Goal: Information Seeking & Learning: Learn about a topic

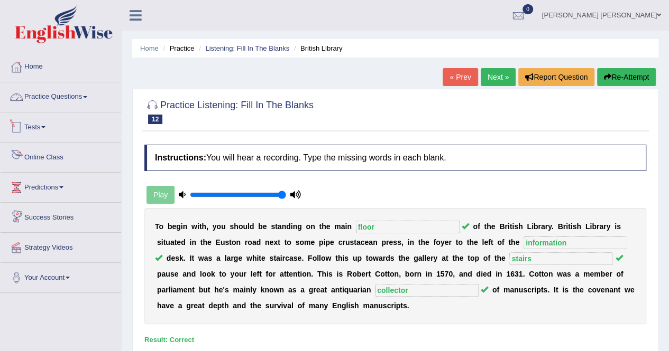
click at [64, 90] on link "Practice Questions" at bounding box center [61, 95] width 120 height 26
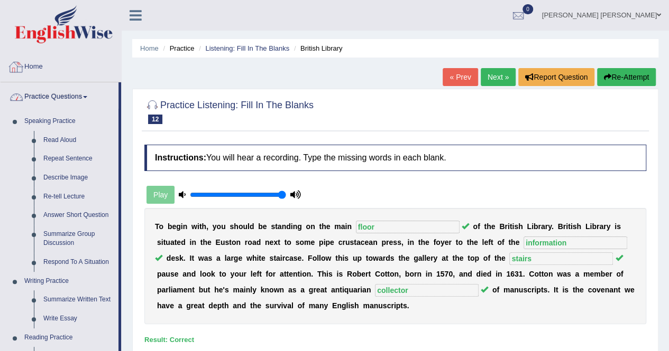
click at [26, 74] on link "Home" at bounding box center [61, 65] width 120 height 26
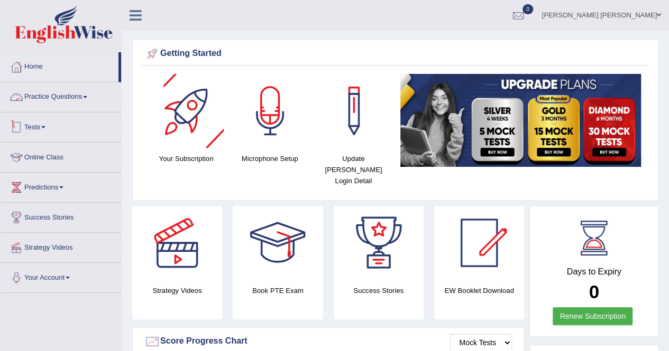
click at [49, 125] on link "Tests" at bounding box center [61, 126] width 120 height 26
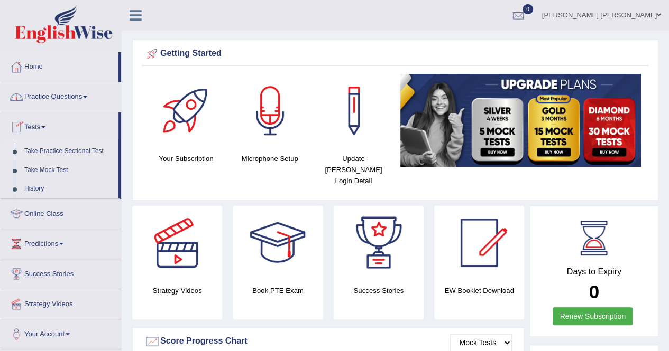
click at [48, 153] on link "Take Practice Sectional Test" at bounding box center [69, 151] width 99 height 19
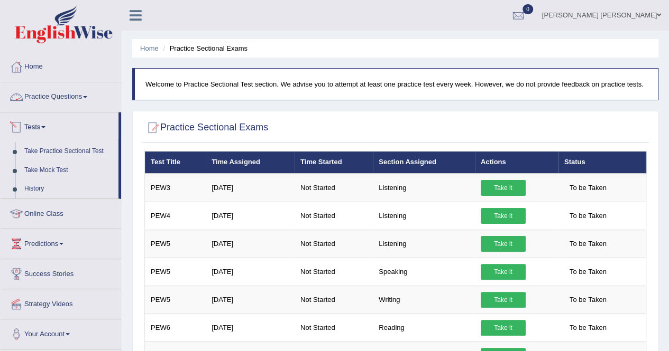
click at [83, 90] on link "Practice Questions" at bounding box center [61, 95] width 120 height 26
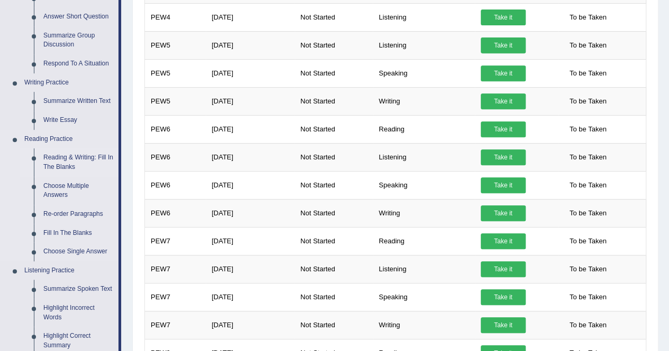
scroll to position [211, 0]
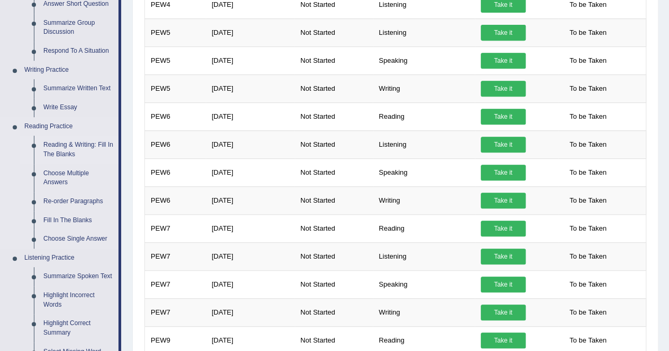
click at [89, 149] on link "Reading & Writing: Fill In The Blanks" at bounding box center [79, 150] width 80 height 28
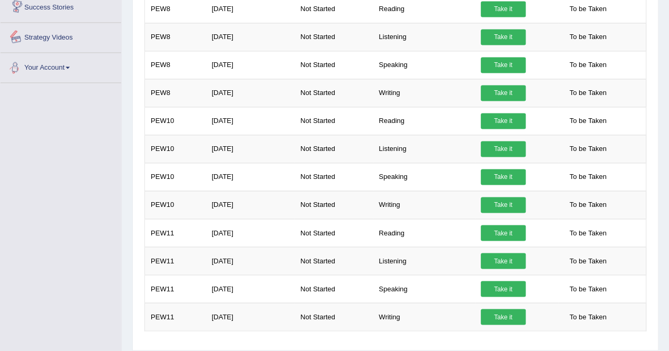
scroll to position [753, 0]
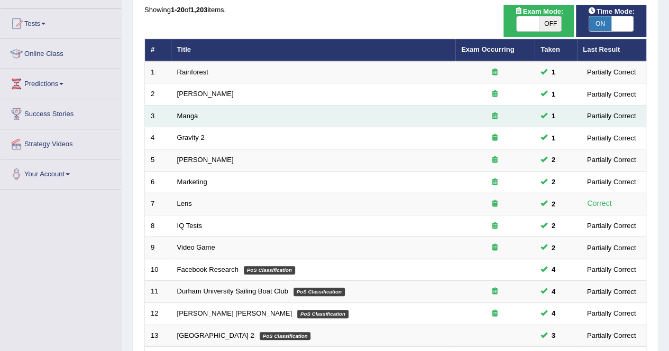
scroll to position [106, 0]
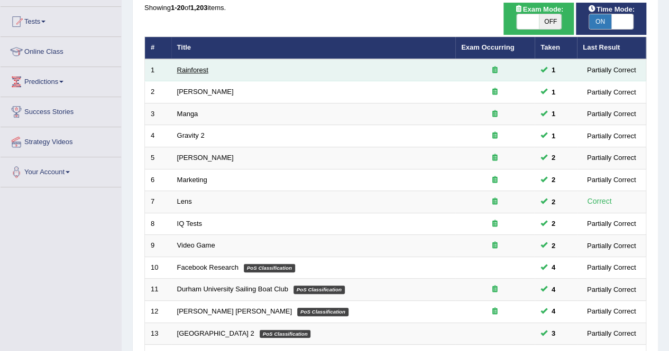
click at [181, 72] on link "Rainforest" at bounding box center [192, 70] width 31 height 8
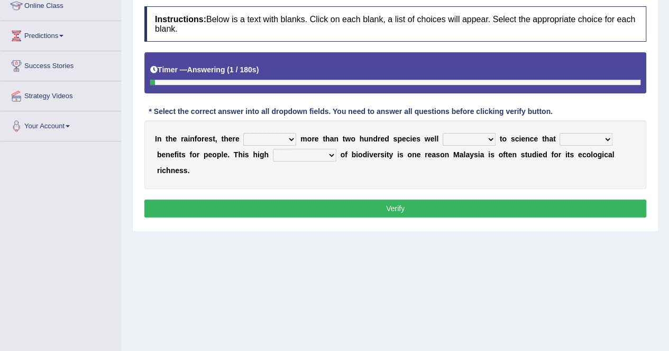
scroll to position [159, 0]
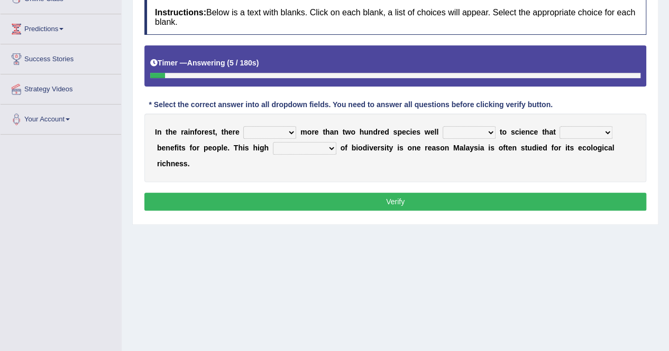
click at [286, 133] on select "have can be has is" at bounding box center [269, 132] width 53 height 13
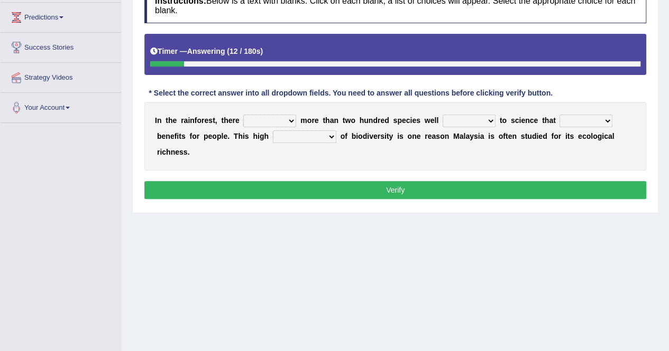
scroll to position [0, 0]
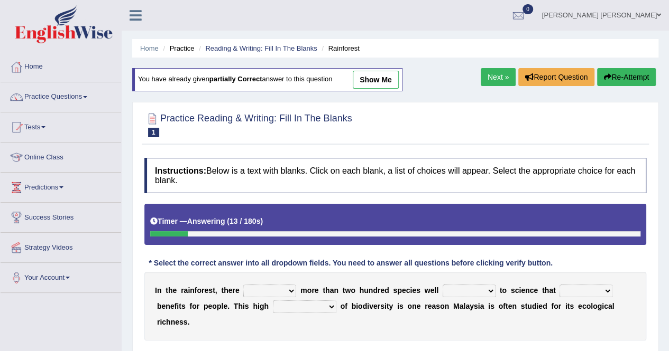
click at [387, 82] on link "show me" at bounding box center [375, 80] width 46 height 18
select select "can be"
select select "known"
select select "contain"
select select "complexity"
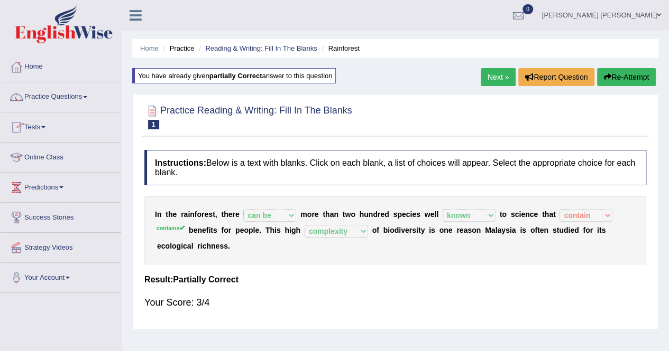
click at [507, 78] on link "Next »" at bounding box center [497, 77] width 35 height 18
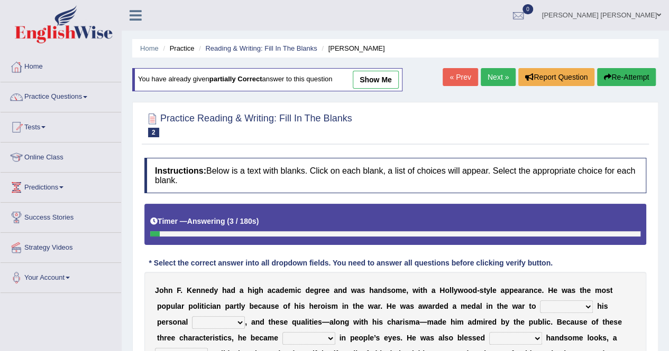
click at [364, 81] on link "show me" at bounding box center [375, 80] width 46 height 18
select select "upthrow"
select select "charm"
select select "iconic"
select select "with"
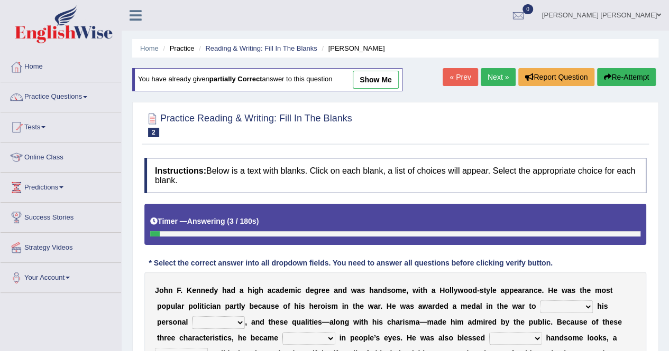
select select "mending"
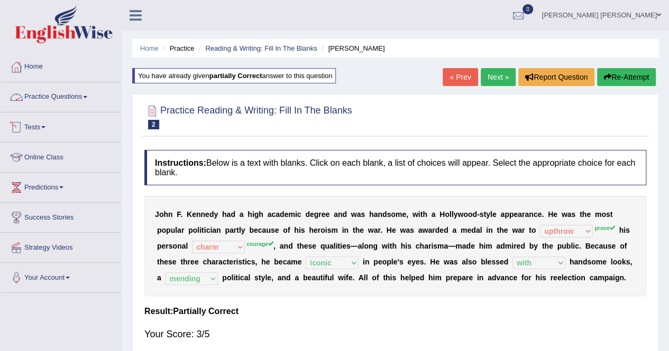
click at [40, 95] on link "Practice Questions" at bounding box center [61, 95] width 120 height 26
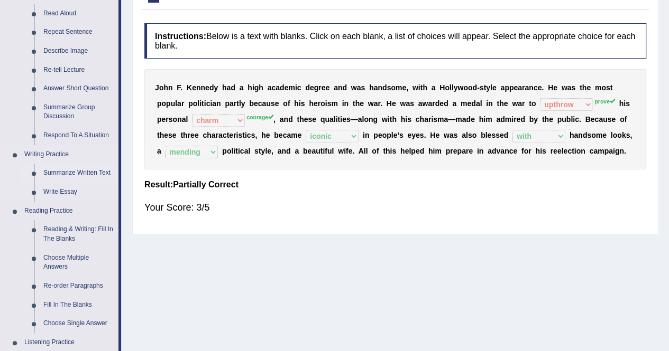
scroll to position [159, 0]
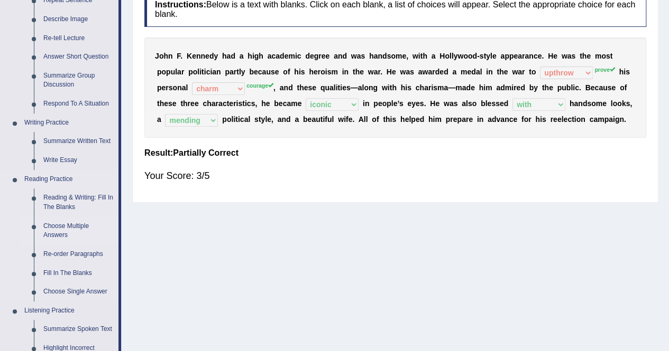
click at [79, 227] on link "Choose Multiple Answers" at bounding box center [79, 231] width 80 height 28
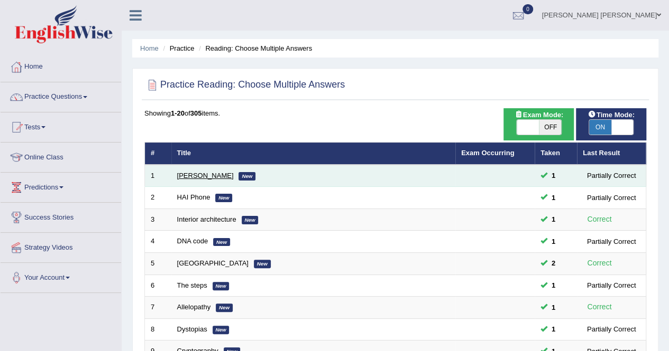
click at [211, 176] on link "[PERSON_NAME]" at bounding box center [205, 176] width 57 height 8
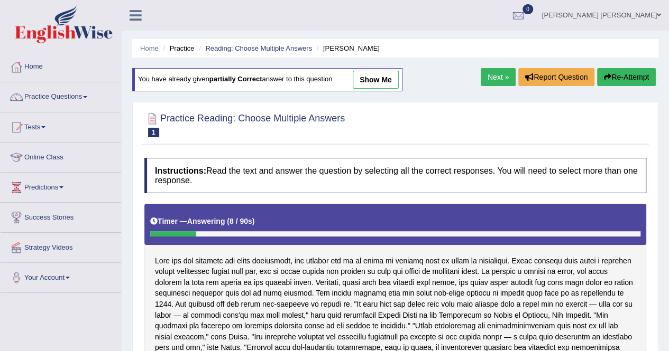
click at [385, 79] on link "show me" at bounding box center [375, 80] width 46 height 18
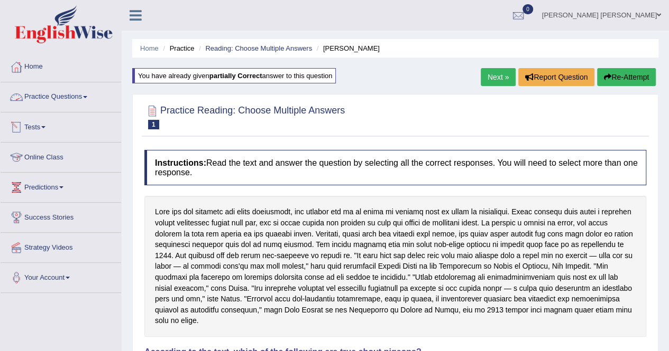
click at [43, 99] on link "Practice Questions" at bounding box center [61, 95] width 120 height 26
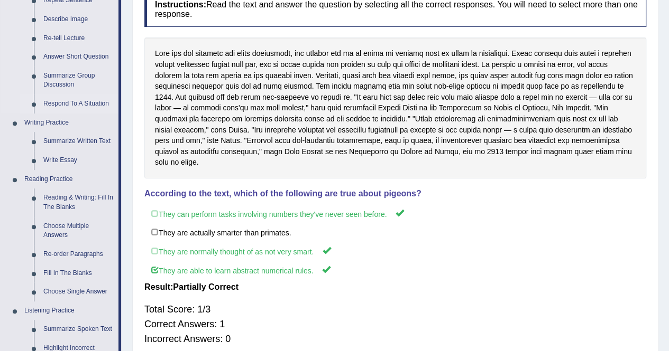
scroll to position [211, 0]
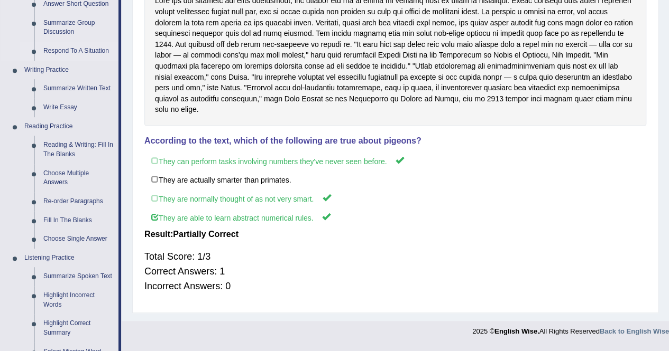
click at [88, 239] on link "Choose Single Answer" at bounding box center [79, 239] width 80 height 19
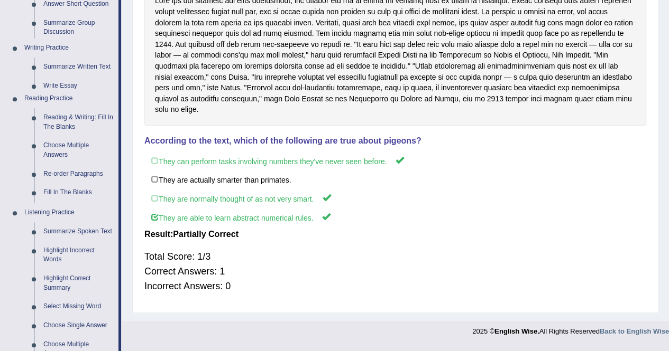
scroll to position [184, 0]
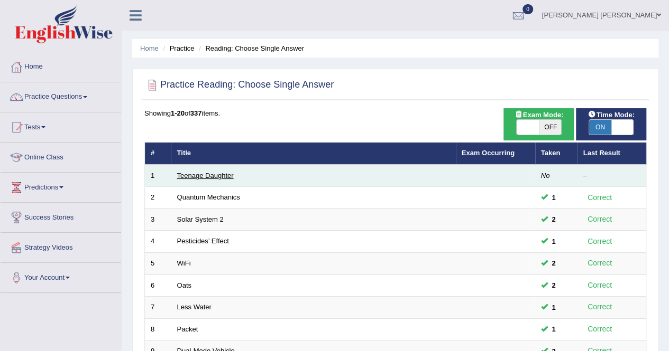
click at [180, 172] on link "Teenage Daughter" at bounding box center [205, 176] width 57 height 8
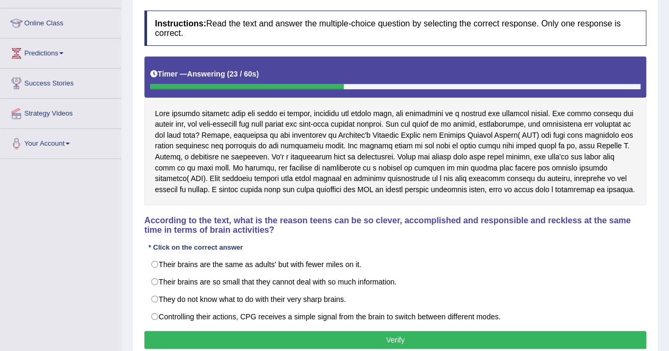
scroll to position [150, 0]
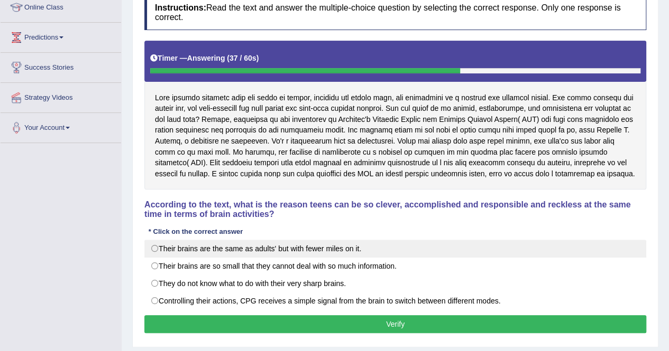
click at [269, 258] on label "Their brains are the same as adults' but with fewer miles on it." at bounding box center [395, 249] width 502 height 18
radio input "true"
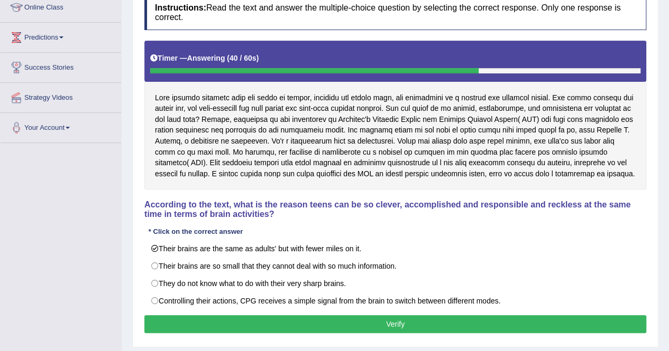
click at [383, 333] on button "Verify" at bounding box center [395, 325] width 502 height 18
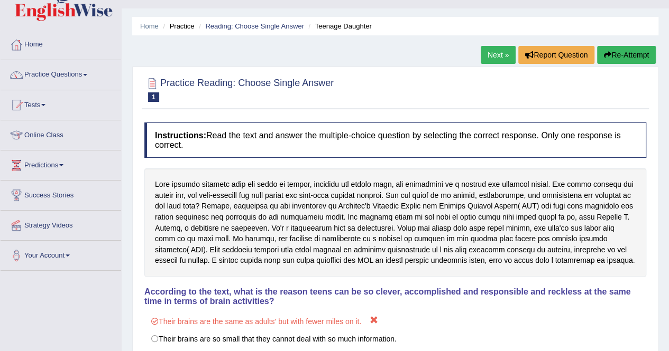
scroll to position [0, 0]
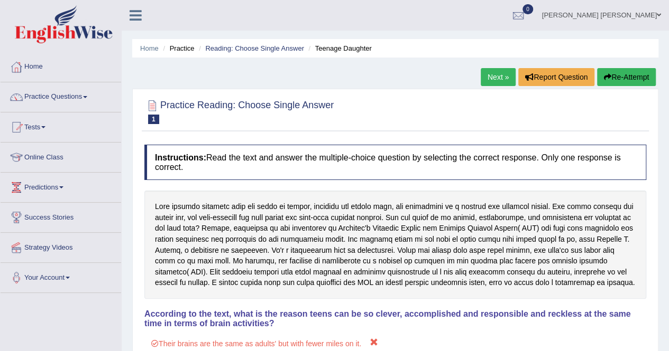
click at [627, 84] on button "Re-Attempt" at bounding box center [626, 77] width 59 height 18
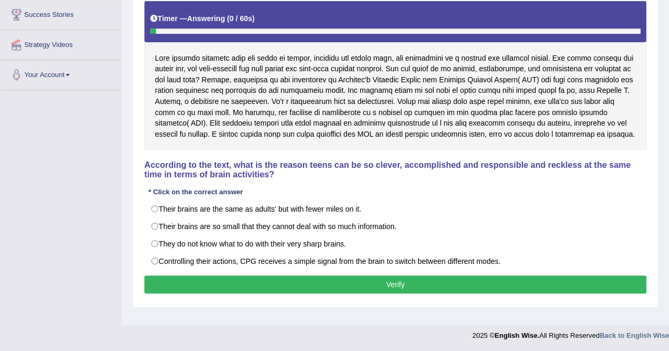
scroll to position [203, 0]
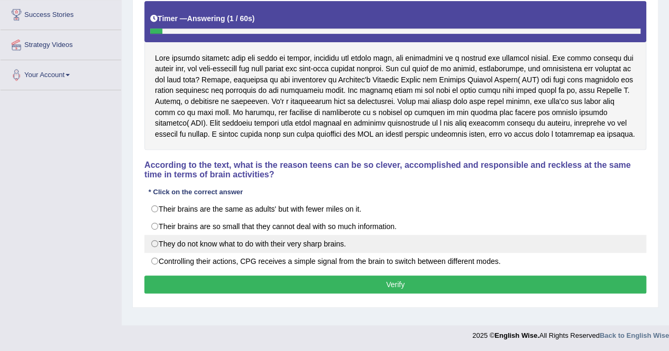
click at [248, 253] on label "They do not know what to do with their very sharp brains." at bounding box center [395, 244] width 502 height 18
radio input "true"
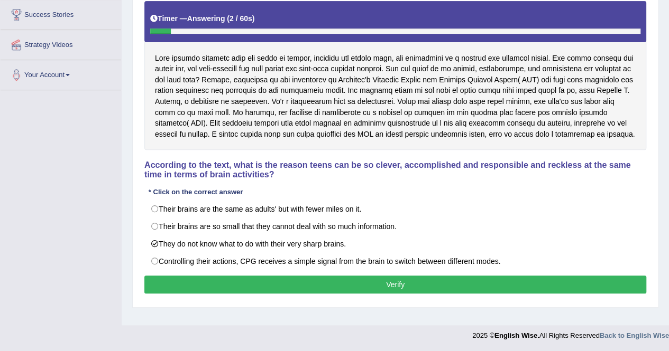
click at [266, 283] on div "Instructions: Read the text and answer the multiple-choice question by selectin…" at bounding box center [395, 126] width 507 height 352
click at [272, 291] on button "Verify" at bounding box center [395, 285] width 502 height 18
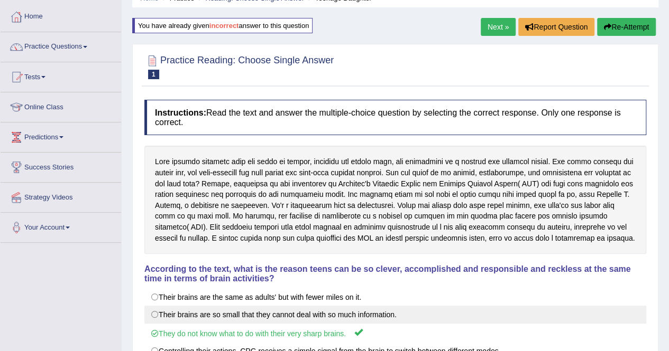
scroll to position [0, 0]
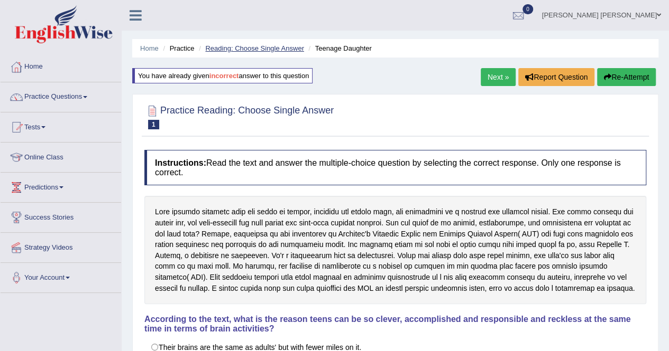
click at [282, 45] on link "Reading: Choose Single Answer" at bounding box center [254, 48] width 98 height 8
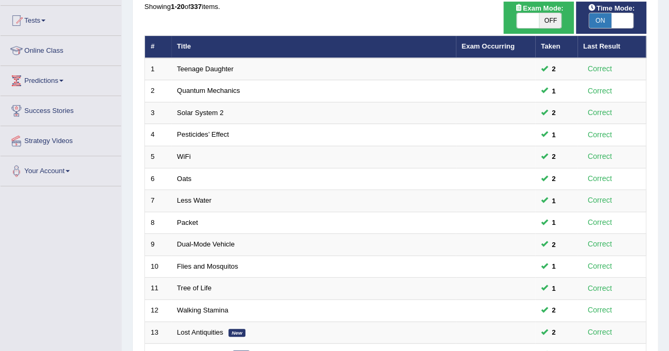
scroll to position [106, 0]
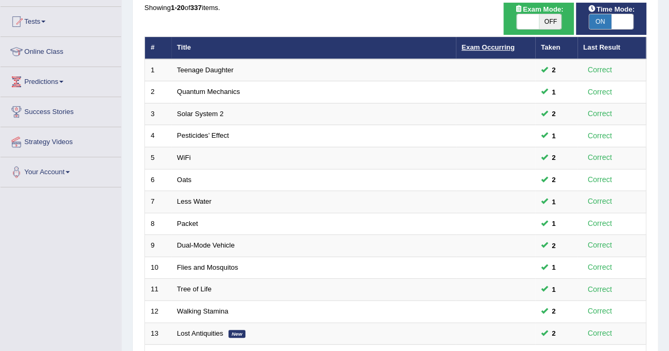
click at [490, 48] on link "Exam Occurring" at bounding box center [487, 47] width 53 height 8
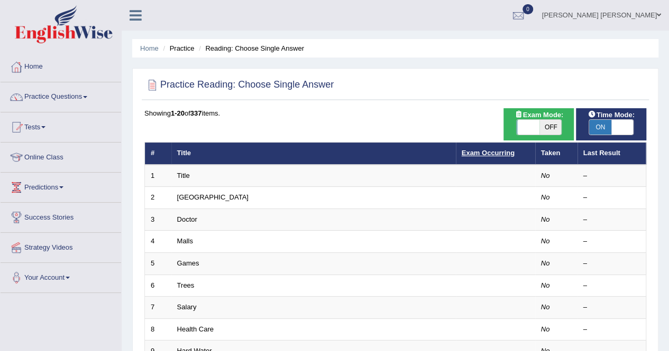
click at [487, 153] on link "Exam Occurring" at bounding box center [487, 153] width 53 height 8
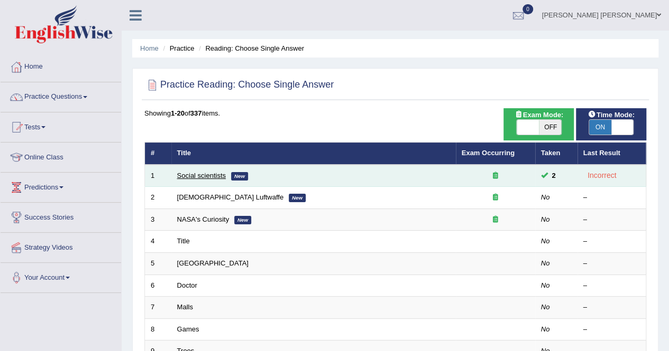
click at [196, 176] on link "Social scientists" at bounding box center [201, 176] width 49 height 8
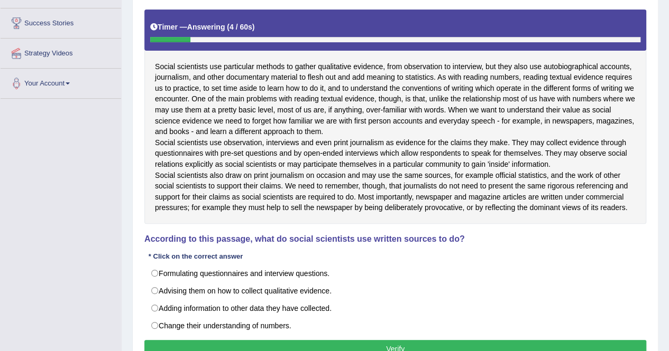
scroll to position [211, 0]
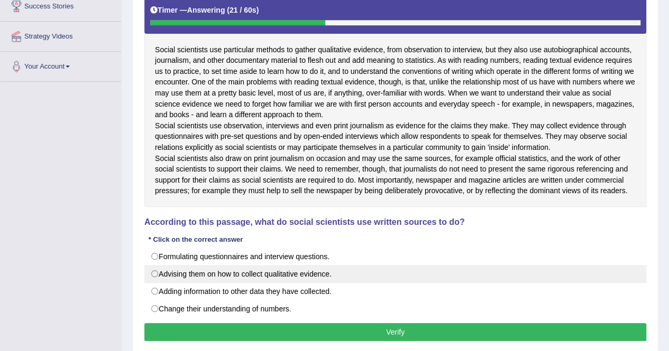
click at [250, 283] on label "Advising them on how to collect qualitative evidence." at bounding box center [395, 274] width 502 height 18
radio input "true"
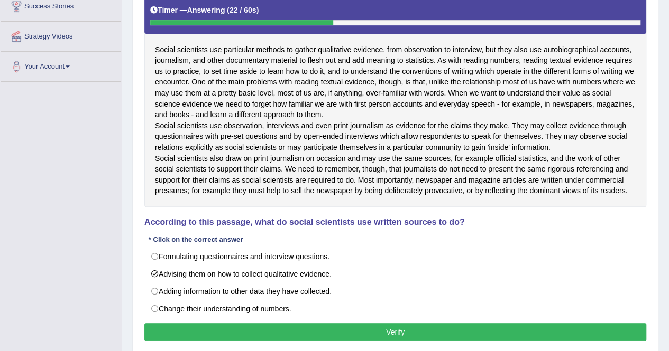
click at [274, 341] on button "Verify" at bounding box center [395, 332] width 502 height 18
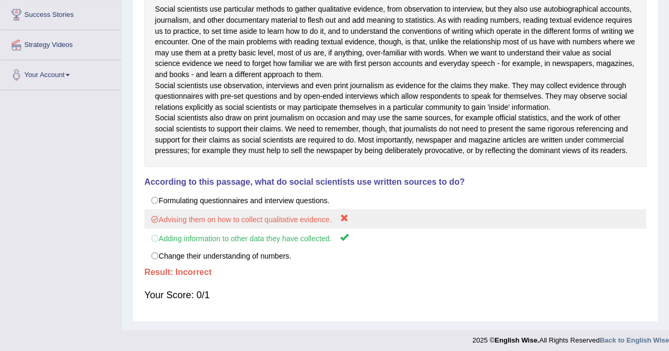
scroll to position [44, 0]
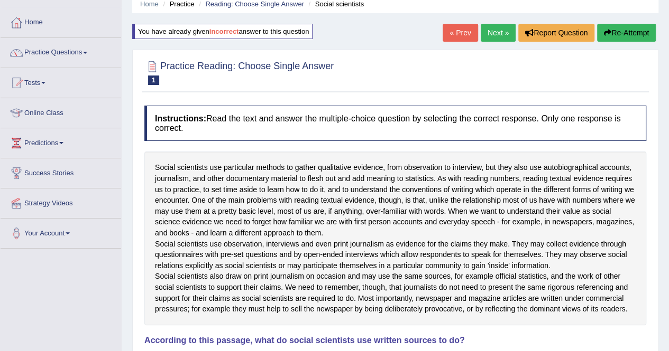
click at [613, 36] on button "Re-Attempt" at bounding box center [626, 33] width 59 height 18
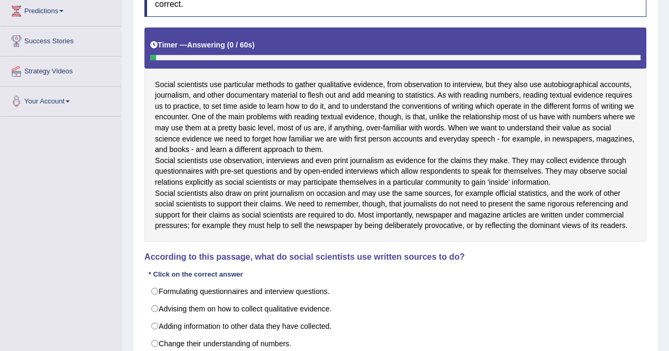
scroll to position [270, 0]
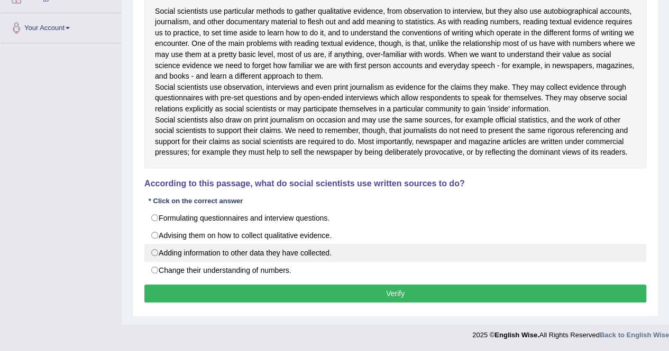
click at [233, 254] on label "Adding information to other data they have collected." at bounding box center [395, 253] width 502 height 18
radio input "true"
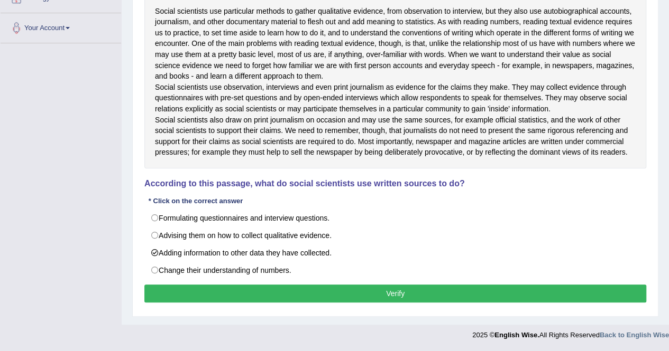
click at [258, 289] on button "Verify" at bounding box center [395, 294] width 502 height 18
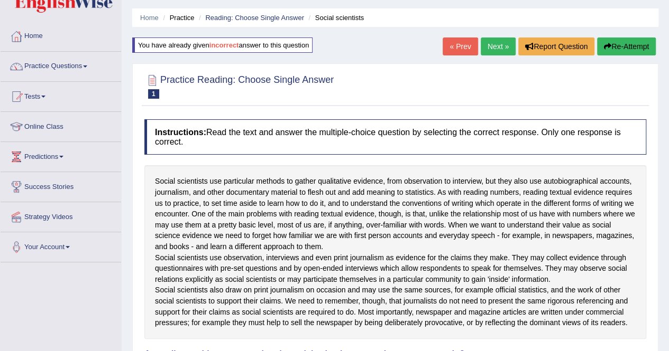
scroll to position [0, 0]
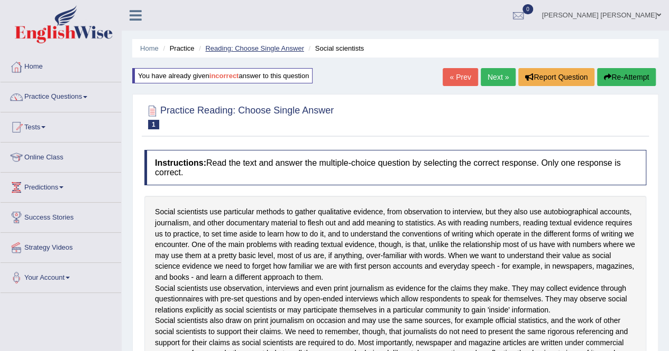
click at [286, 49] on link "Reading: Choose Single Answer" at bounding box center [254, 48] width 98 height 8
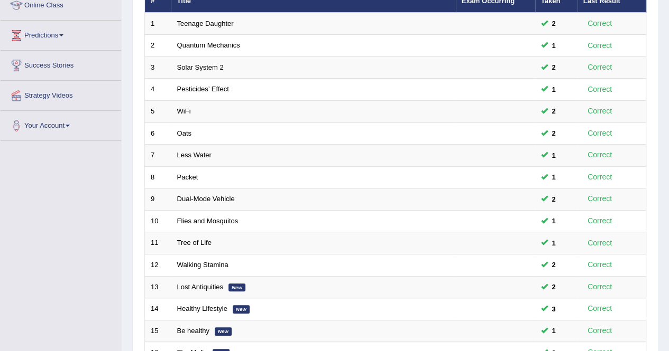
scroll to position [343, 0]
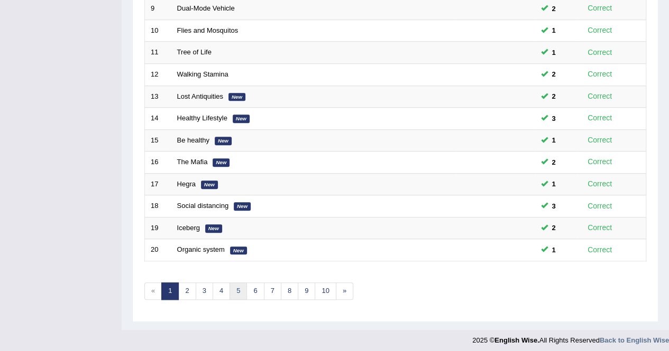
click at [240, 284] on link "5" at bounding box center [237, 291] width 17 height 17
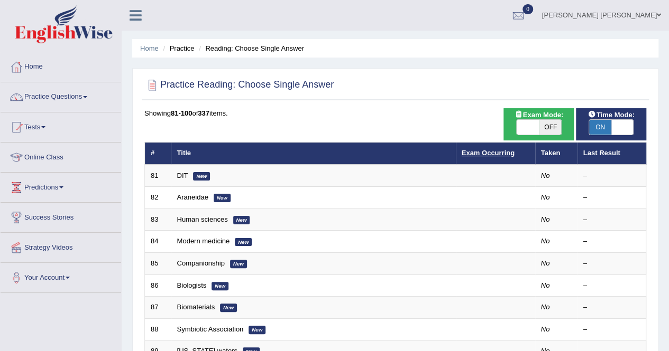
click at [491, 157] on link "Exam Occurring" at bounding box center [487, 153] width 53 height 8
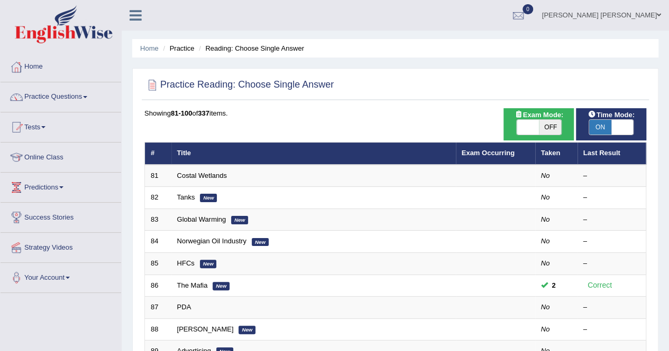
click at [491, 157] on link "Exam Occurring" at bounding box center [487, 153] width 53 height 8
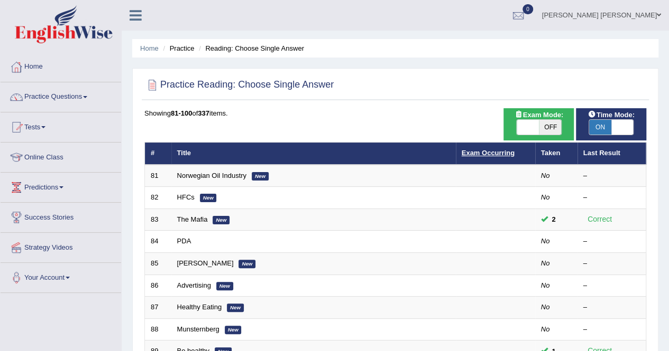
click at [499, 151] on link "Exam Occurring" at bounding box center [487, 153] width 53 height 8
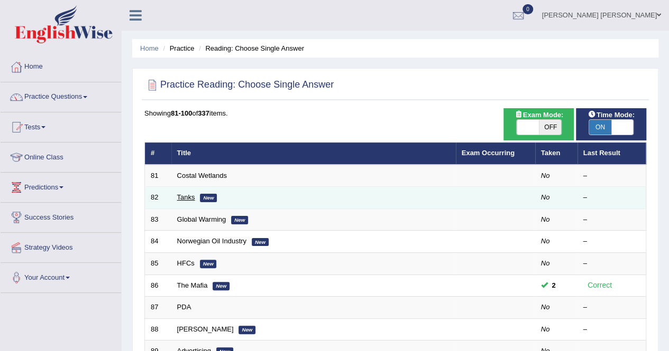
click at [184, 196] on link "Tanks" at bounding box center [186, 197] width 18 height 8
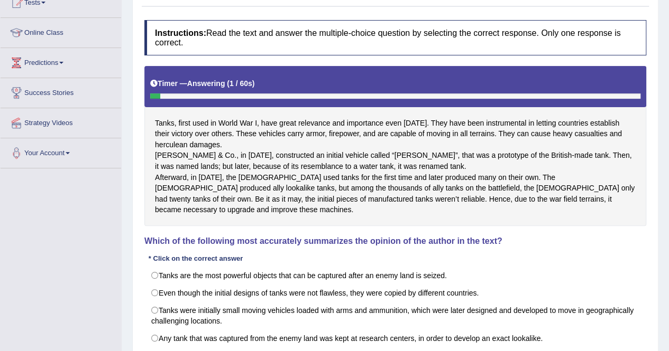
scroll to position [159, 0]
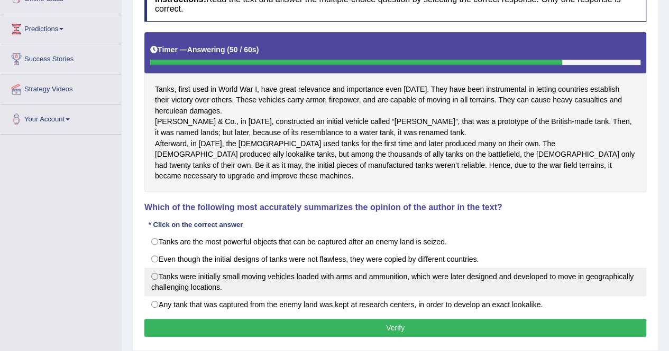
click at [244, 293] on label "Tanks were initially small moving vehicles loaded with arms and ammunition, whi…" at bounding box center [395, 282] width 502 height 29
radio input "true"
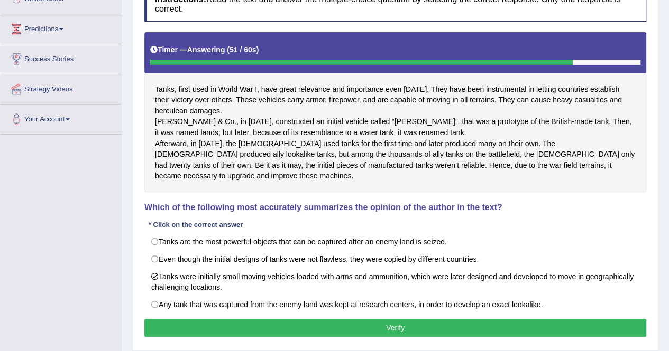
click at [303, 334] on button "Verify" at bounding box center [395, 328] width 502 height 18
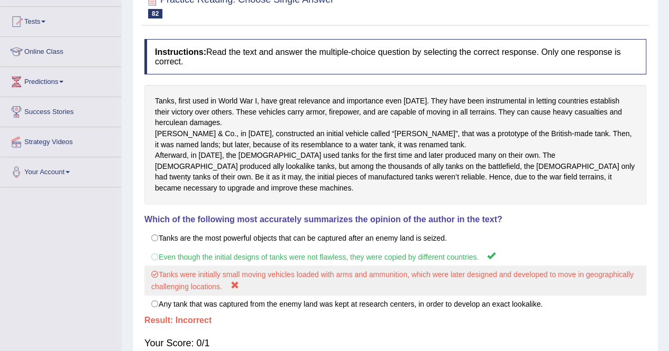
scroll to position [0, 0]
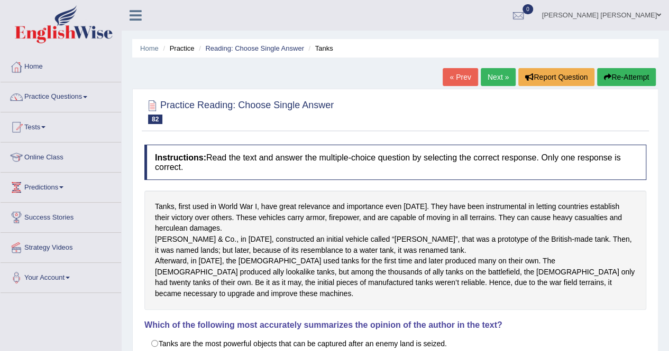
drag, startPoint x: 618, startPoint y: 80, endPoint x: 613, endPoint y: 87, distance: 8.7
click at [614, 85] on button "Re-Attempt" at bounding box center [626, 77] width 59 height 18
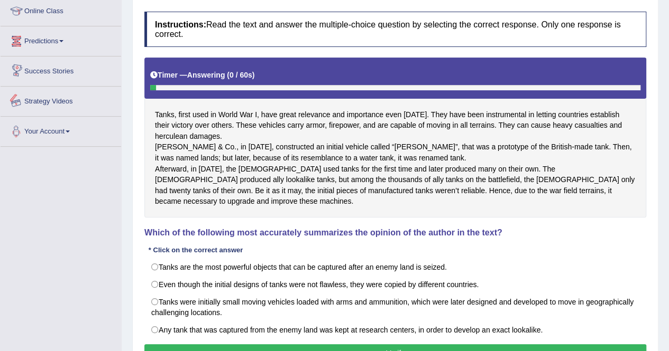
scroll to position [159, 0]
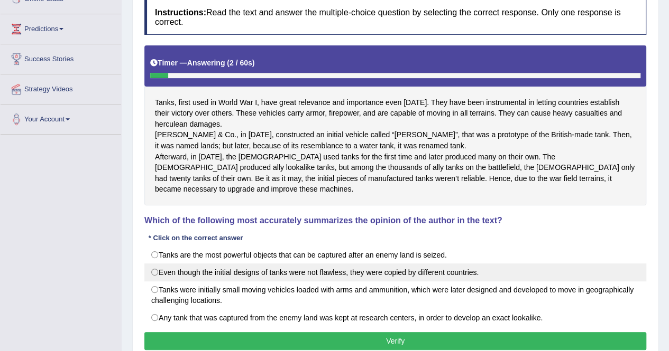
click at [222, 277] on label "Even though the initial designs of tanks were not flawless, they were copied by…" at bounding box center [395, 273] width 502 height 18
radio input "true"
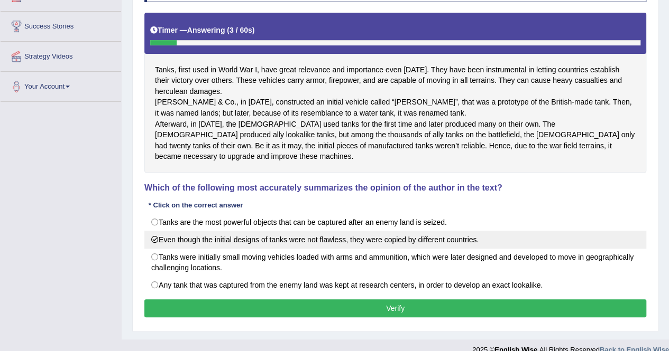
scroll to position [162, 0]
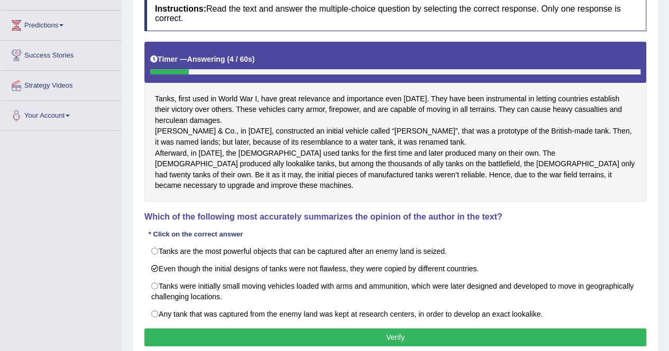
click at [265, 344] on button "Verify" at bounding box center [395, 338] width 502 height 18
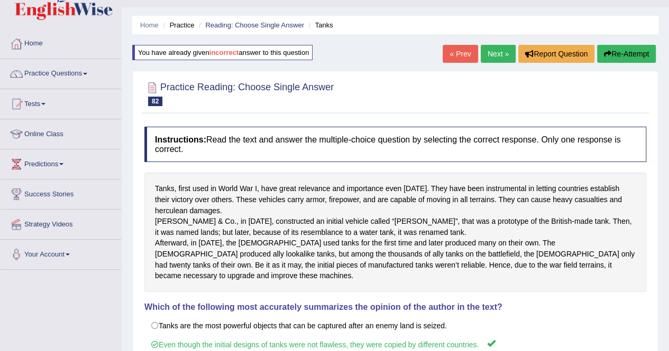
scroll to position [4, 0]
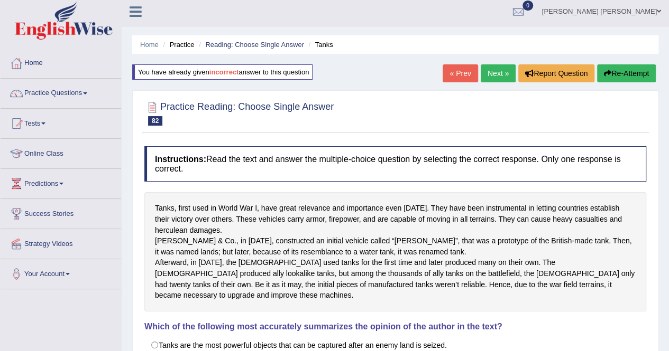
click at [498, 72] on link "Next »" at bounding box center [497, 73] width 35 height 18
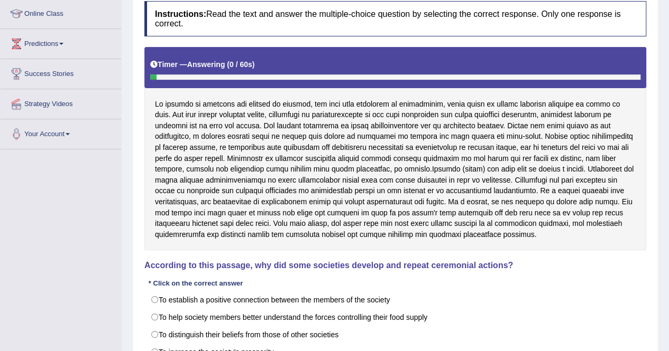
scroll to position [159, 0]
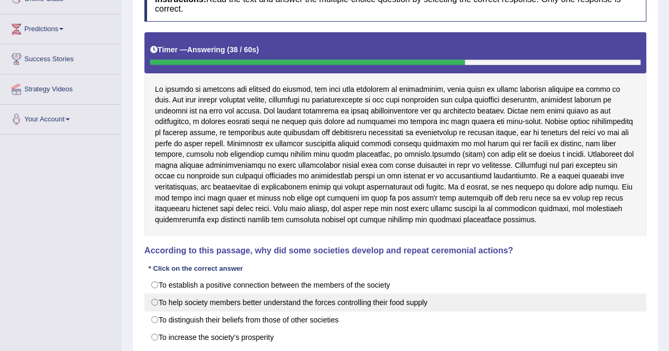
click at [350, 301] on label "To help society members better understand the forces controlling their food sup…" at bounding box center [395, 303] width 502 height 18
radio input "true"
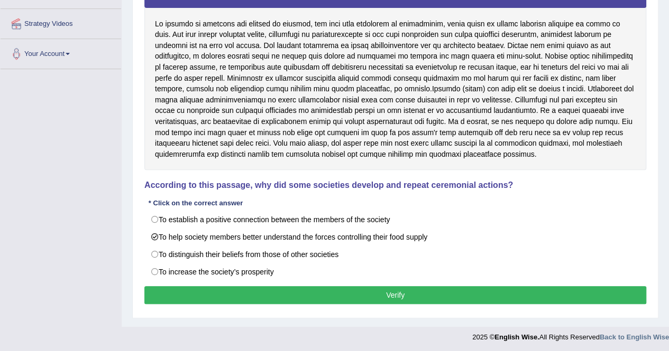
click at [355, 292] on button "Verify" at bounding box center [395, 295] width 502 height 18
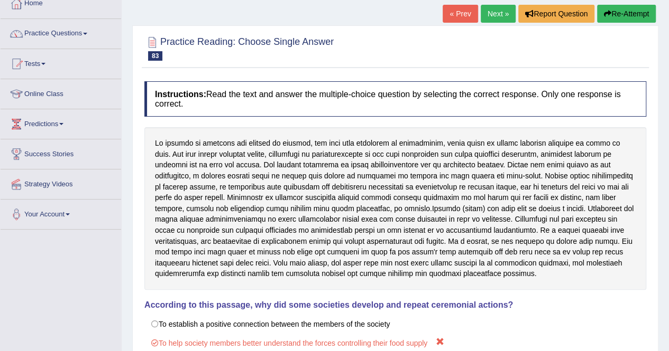
scroll to position [0, 0]
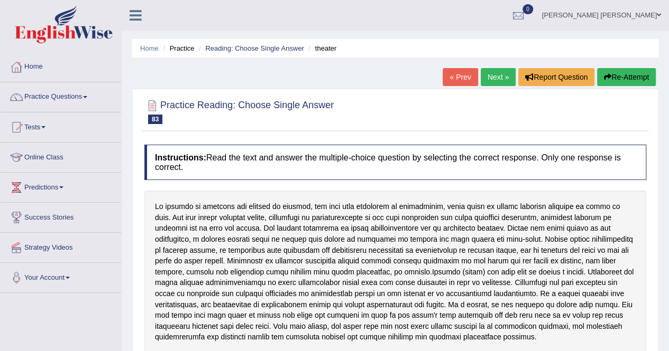
click at [501, 76] on link "Next »" at bounding box center [497, 77] width 35 height 18
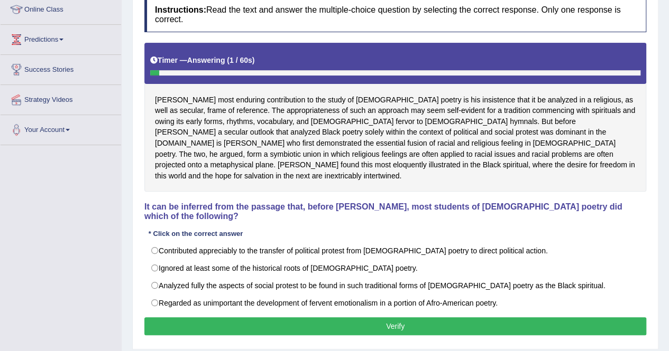
scroll to position [159, 0]
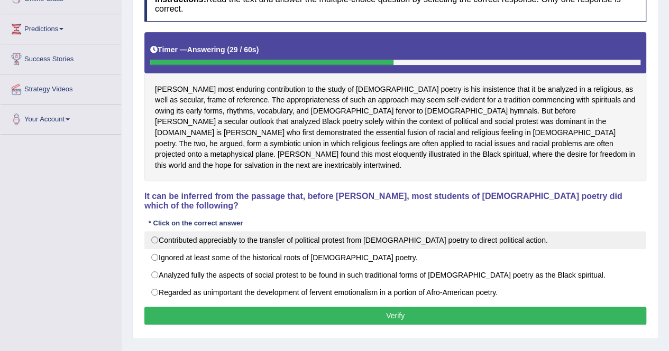
click at [234, 231] on label "Contributed appreciably to the transfer of political protest from [DEMOGRAPHIC_…" at bounding box center [395, 240] width 502 height 18
radio input "true"
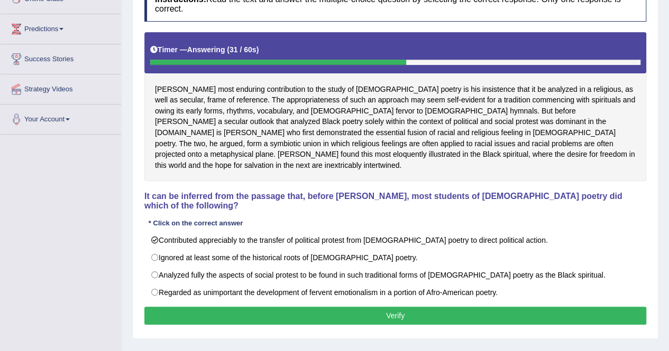
click at [320, 307] on button "Verify" at bounding box center [395, 316] width 502 height 18
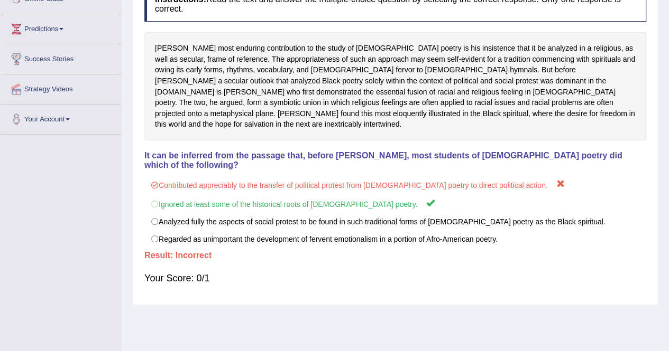
scroll to position [53, 0]
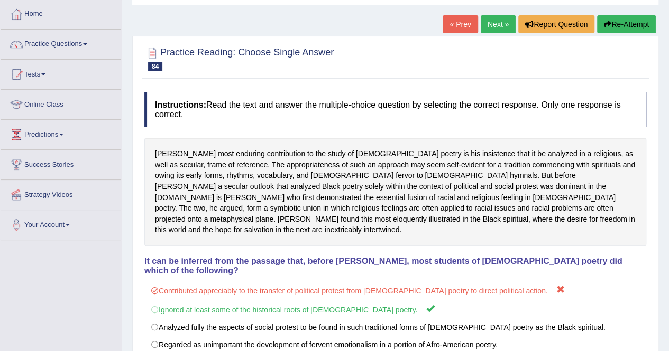
click at [617, 24] on button "Re-Attempt" at bounding box center [626, 24] width 59 height 18
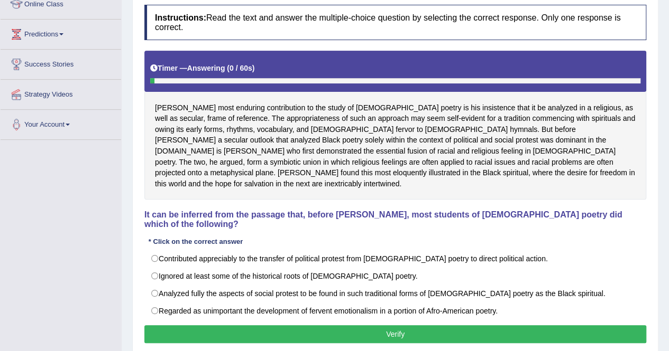
scroll to position [203, 0]
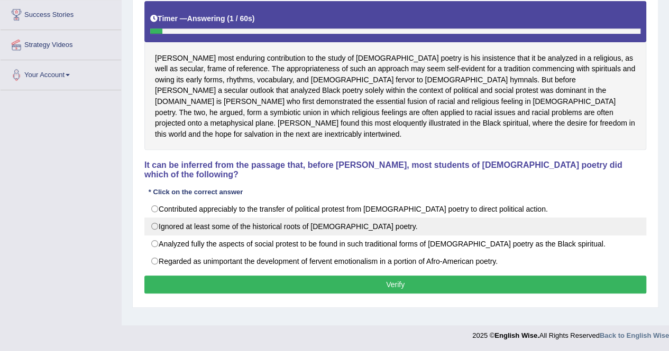
click at [267, 218] on label "Ignored at least some of the historical roots of Afro-American poetry." at bounding box center [395, 227] width 502 height 18
radio input "true"
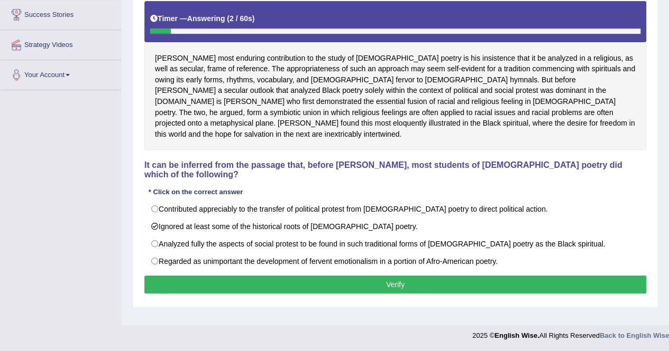
click at [273, 276] on button "Verify" at bounding box center [395, 285] width 502 height 18
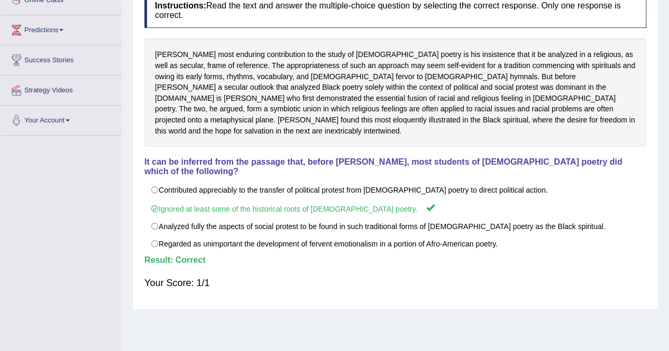
scroll to position [44, 0]
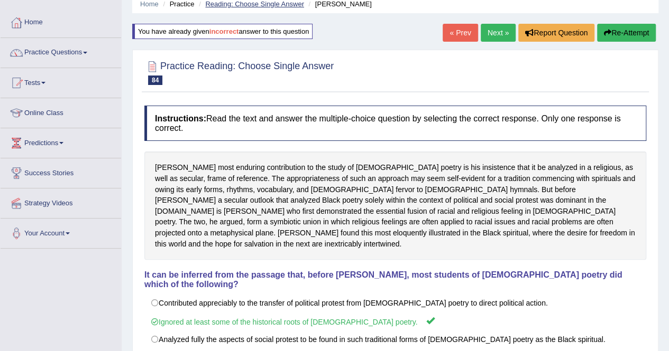
click at [294, 6] on link "Reading: Choose Single Answer" at bounding box center [254, 4] width 98 height 8
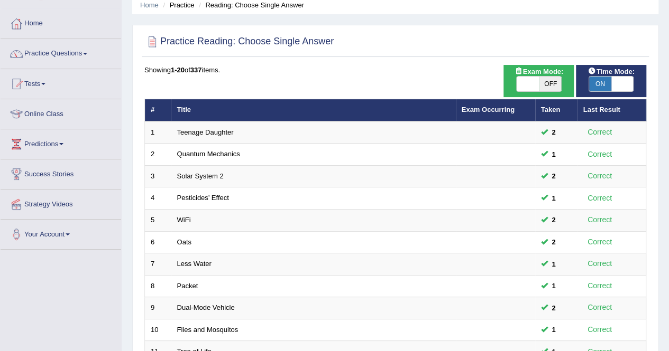
scroll to position [343, 0]
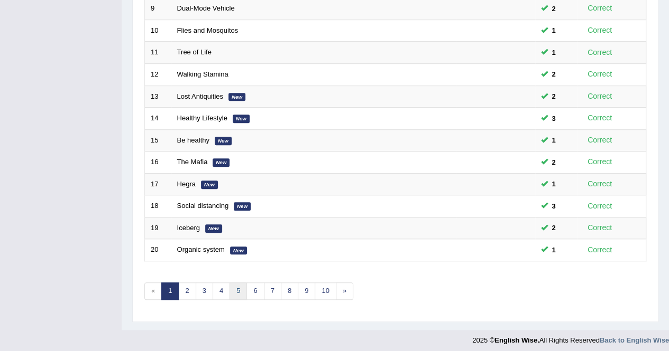
click at [230, 289] on link "5" at bounding box center [237, 291] width 17 height 17
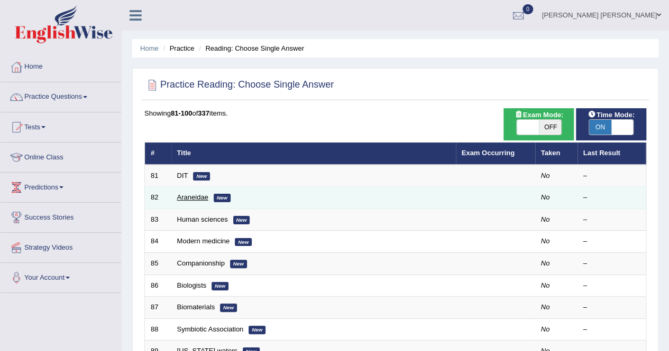
click at [188, 199] on link "Araneidae" at bounding box center [192, 197] width 31 height 8
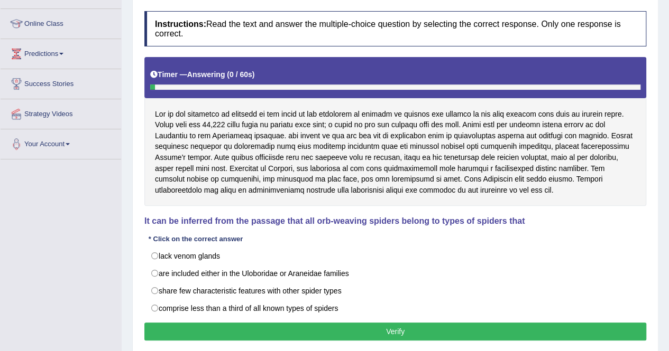
scroll to position [159, 0]
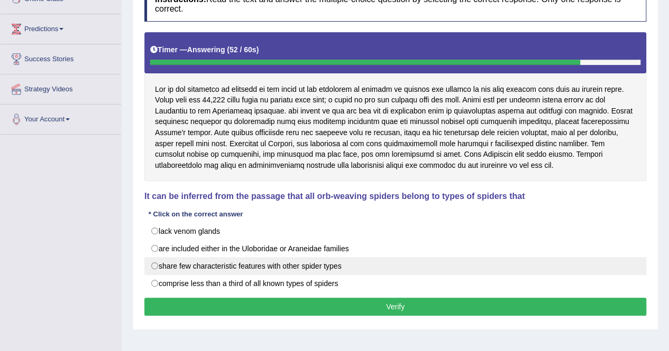
click at [290, 264] on label "share few characteristic features with other spider types" at bounding box center [395, 266] width 502 height 18
radio input "true"
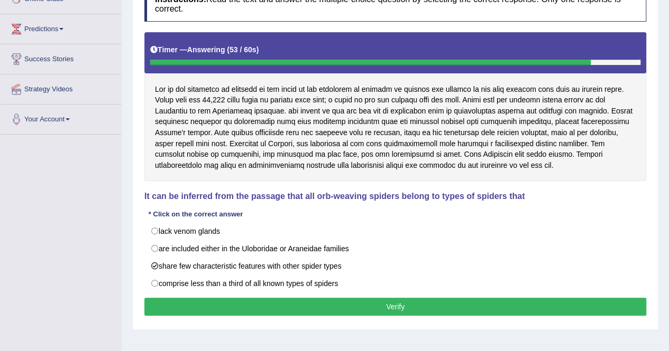
click at [310, 298] on button "Verify" at bounding box center [395, 307] width 502 height 18
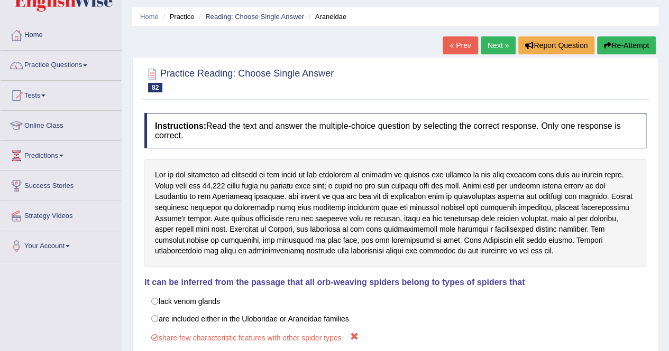
scroll to position [0, 0]
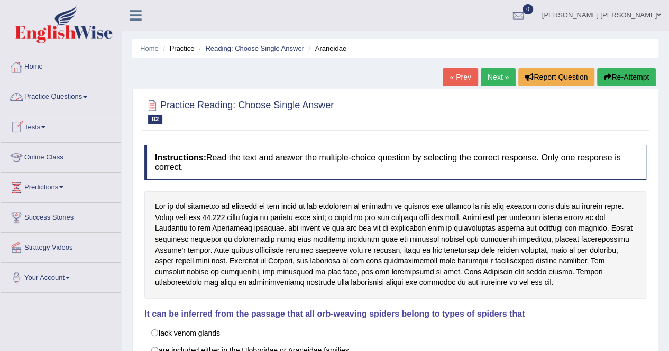
click at [39, 63] on link "Home" at bounding box center [61, 65] width 120 height 26
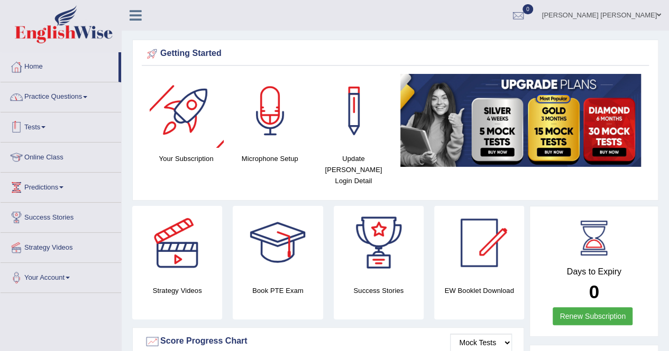
click at [42, 91] on link "Practice Questions" at bounding box center [61, 95] width 120 height 26
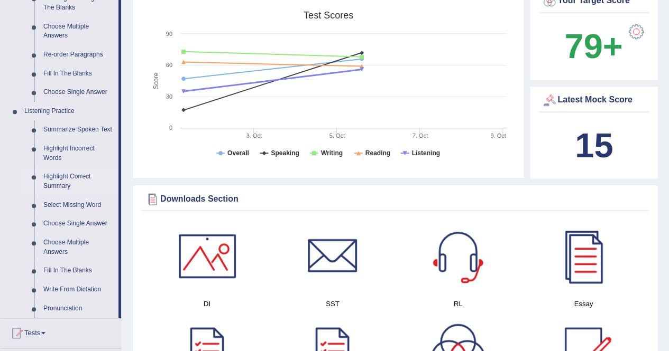
scroll to position [476, 0]
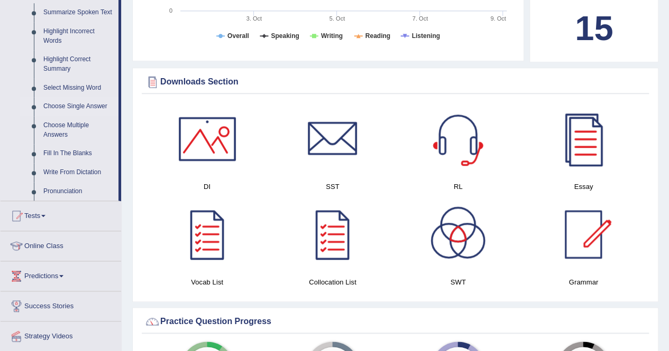
click at [73, 107] on link "Choose Single Answer" at bounding box center [79, 106] width 80 height 19
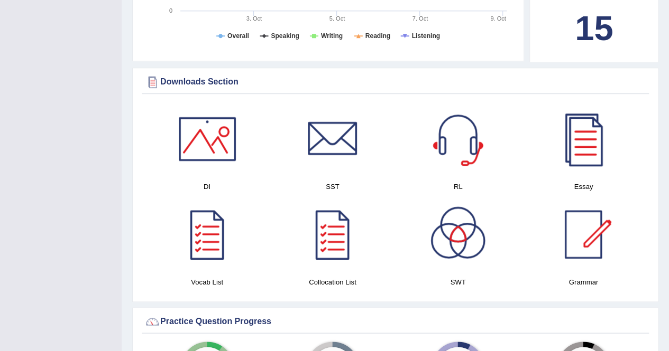
scroll to position [204, 0]
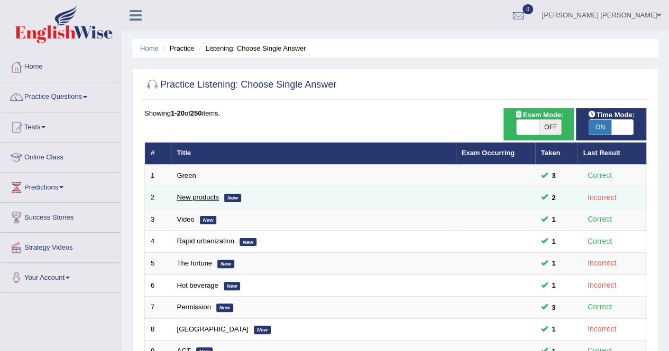
click at [183, 195] on link "New products" at bounding box center [198, 197] width 42 height 8
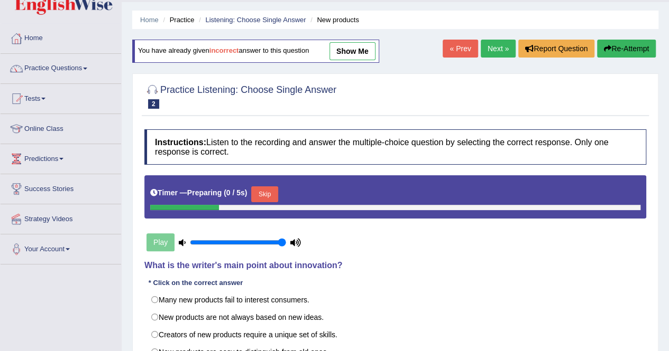
scroll to position [106, 0]
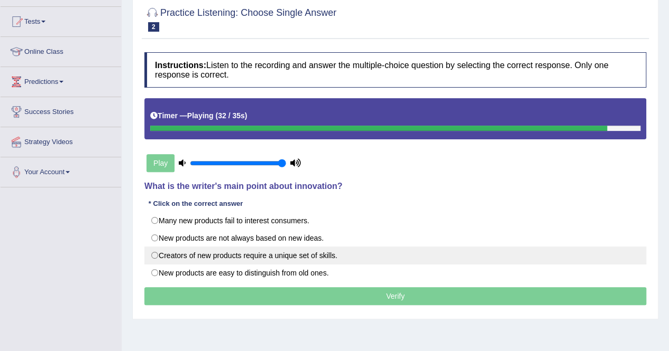
click at [322, 250] on label "Creators of new products require a unique set of skills." at bounding box center [395, 256] width 502 height 18
radio input "true"
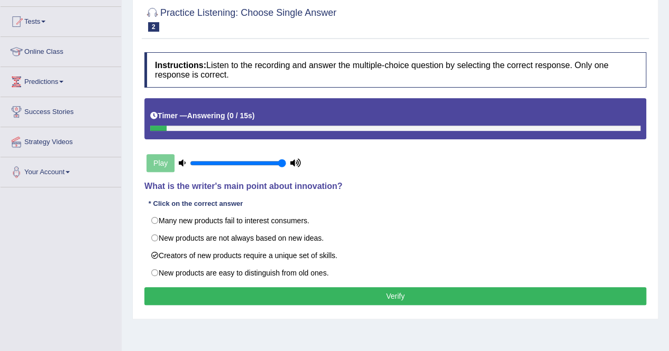
click at [364, 293] on button "Verify" at bounding box center [395, 296] width 502 height 18
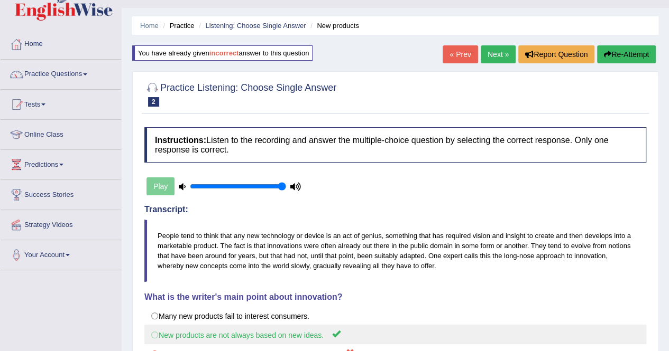
scroll to position [0, 0]
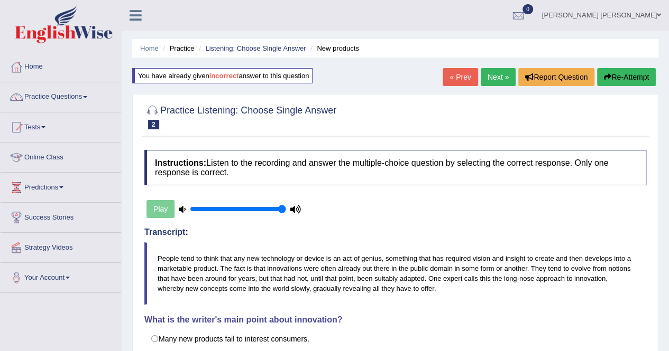
click at [636, 73] on button "Re-Attempt" at bounding box center [626, 77] width 59 height 18
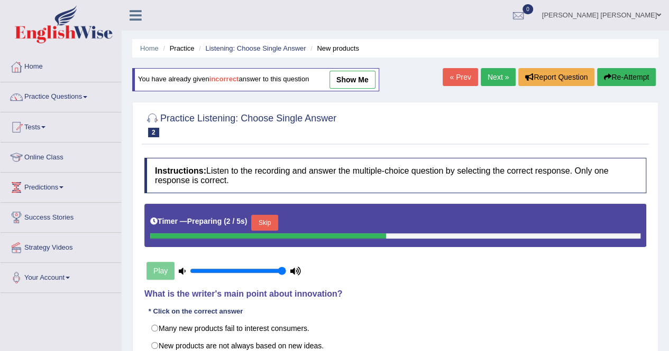
click at [257, 222] on button "Skip" at bounding box center [264, 223] width 26 height 16
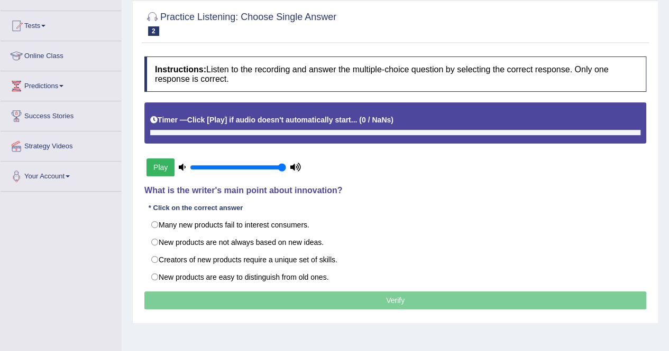
scroll to position [106, 0]
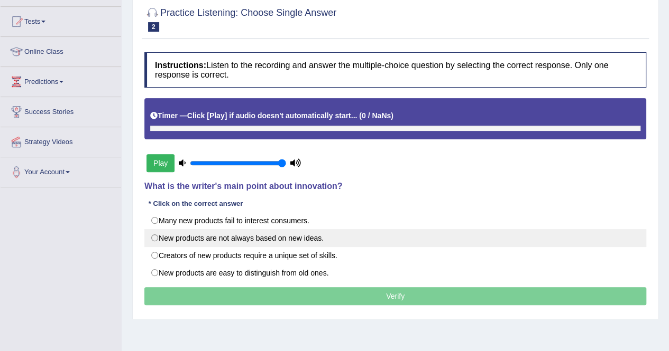
click at [295, 238] on label "New products are not always based on new ideas." at bounding box center [395, 238] width 502 height 18
radio input "true"
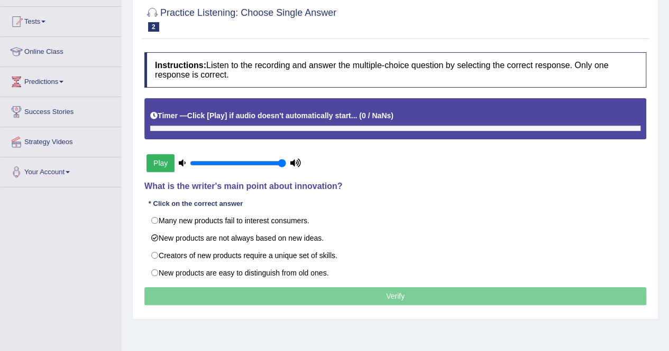
click at [367, 48] on div "Instructions: Listen to the recording and answer the multiple-choice question b…" at bounding box center [395, 180] width 507 height 267
